Goal: Navigation & Orientation: Find specific page/section

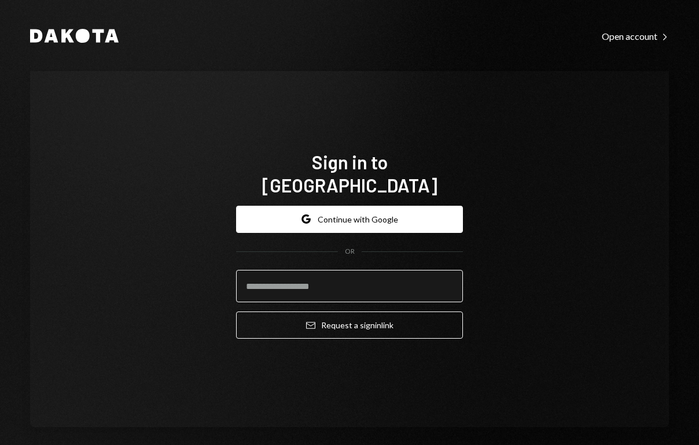
click at [309, 279] on input "email" at bounding box center [349, 286] width 227 height 32
type input "**********"
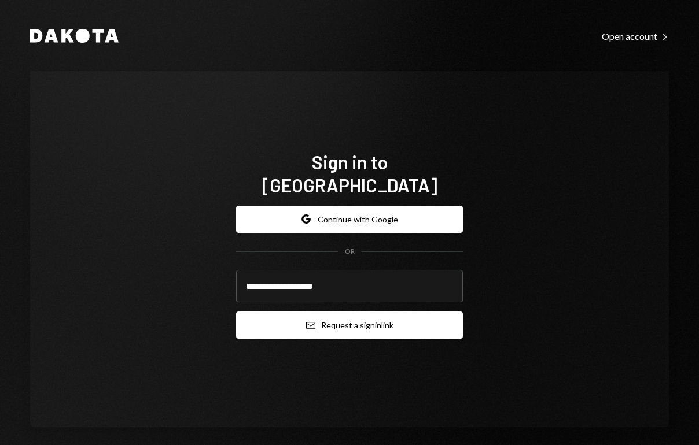
click at [322, 322] on button "Email Request a sign in link" at bounding box center [349, 325] width 227 height 27
click at [315, 313] on button "Email Request a sign in link" at bounding box center [349, 325] width 227 height 27
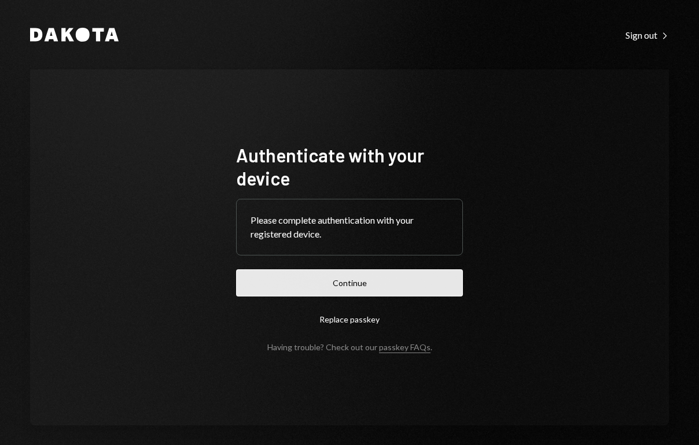
click at [291, 281] on button "Continue" at bounding box center [349, 283] width 227 height 27
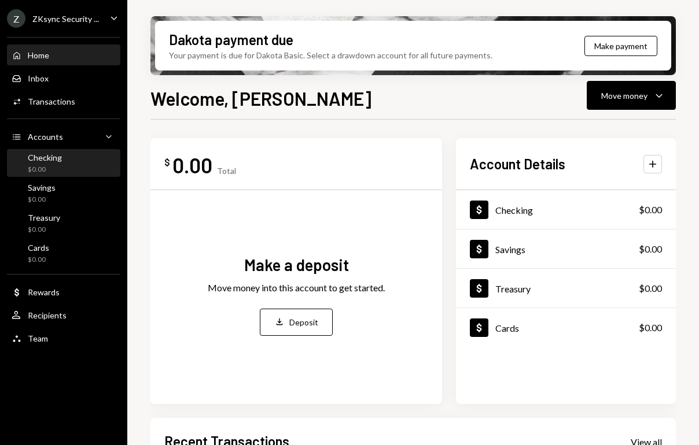
click at [54, 165] on div "$0.00" at bounding box center [45, 170] width 34 height 10
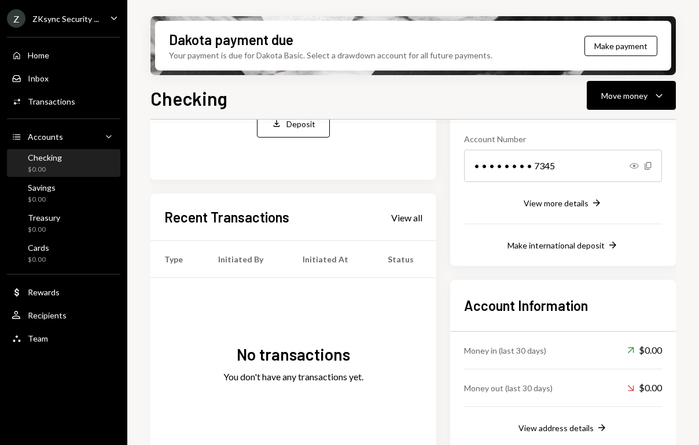
scroll to position [194, 0]
